Goal: Task Accomplishment & Management: Use online tool/utility

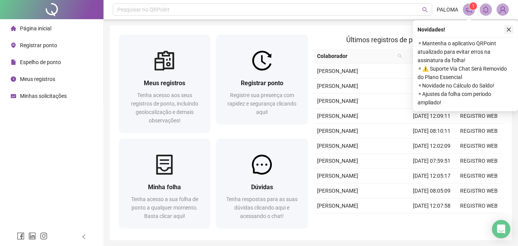
click at [513, 26] on button "button" at bounding box center [509, 29] width 9 height 9
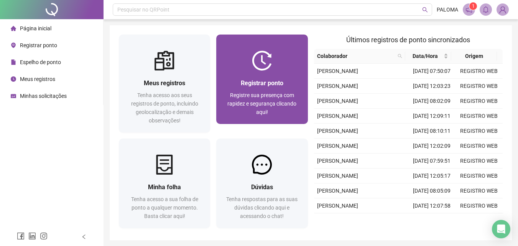
click at [283, 65] on div at bounding box center [261, 61] width 91 height 20
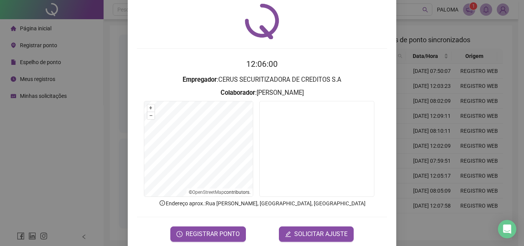
scroll to position [37, 0]
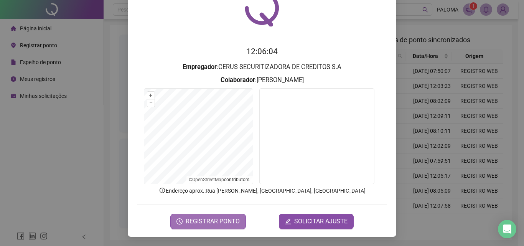
click at [224, 217] on span "REGISTRAR PONTO" at bounding box center [213, 221] width 54 height 9
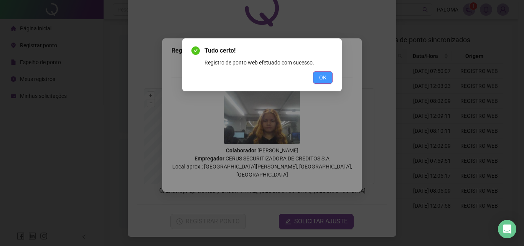
click at [324, 81] on span "OK" at bounding box center [322, 77] width 7 height 8
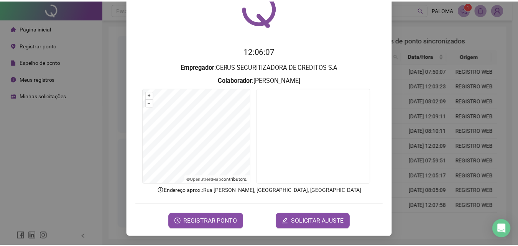
scroll to position [0, 0]
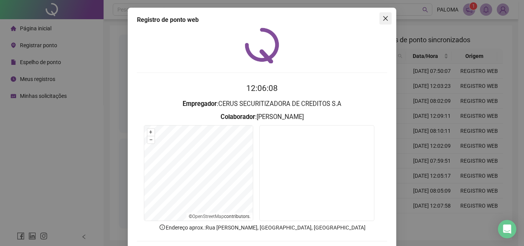
click at [382, 22] on button "Close" at bounding box center [386, 18] width 12 height 12
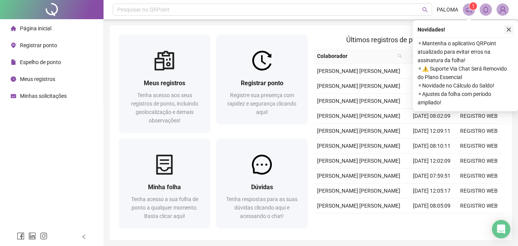
click at [509, 29] on icon "close" at bounding box center [509, 29] width 5 height 5
